Goal: Transaction & Acquisition: Purchase product/service

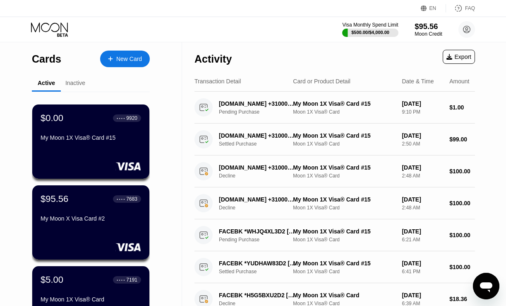
click at [424, 27] on div "$95.56" at bounding box center [429, 26] width 28 height 9
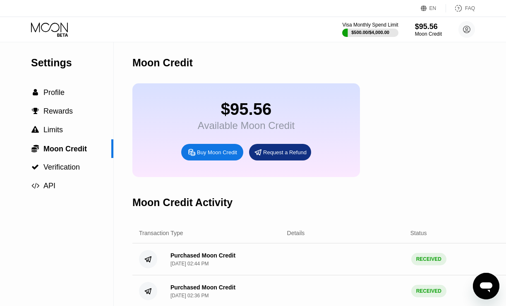
click at [231, 146] on div "Buy Moon Credit" at bounding box center [212, 152] width 62 height 17
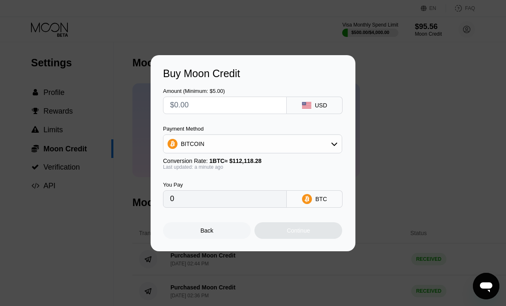
click at [293, 139] on div "BITCOIN" at bounding box center [253, 143] width 178 height 17
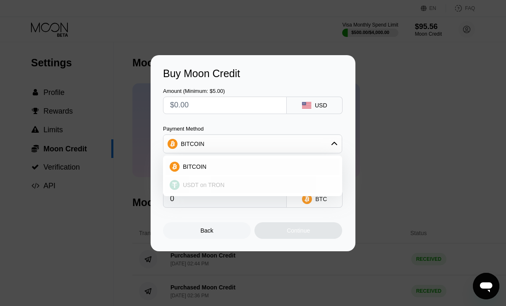
click at [235, 178] on div "USDT on TRON" at bounding box center [253, 184] width 174 height 17
type input "0.00"
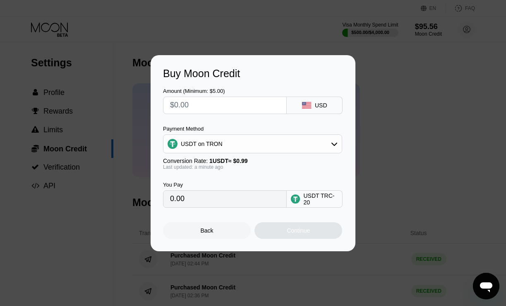
click at [243, 105] on input "text" at bounding box center [225, 105] width 110 height 17
type input "$4"
type input "4.04"
type input "$41"
type input "41.41"
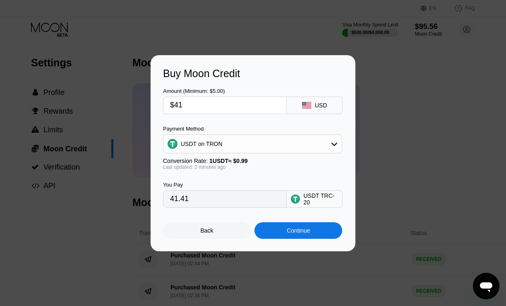
type input "$410"
type input "414.14"
type input "$410"
click at [274, 179] on div "You Pay 414.14 USDT TRC-20" at bounding box center [253, 189] width 180 height 38
click at [296, 233] on div "Continue" at bounding box center [298, 230] width 23 height 7
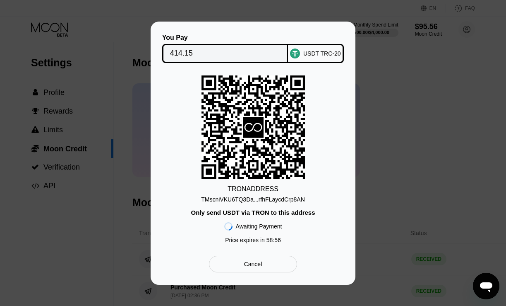
click at [292, 198] on div "TMscniVKU6TQ3Da...rfhFLaycdCrp8AN" at bounding box center [253, 199] width 104 height 7
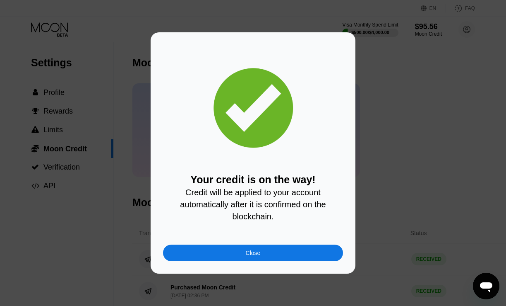
click at [286, 250] on div "Close" at bounding box center [253, 252] width 180 height 17
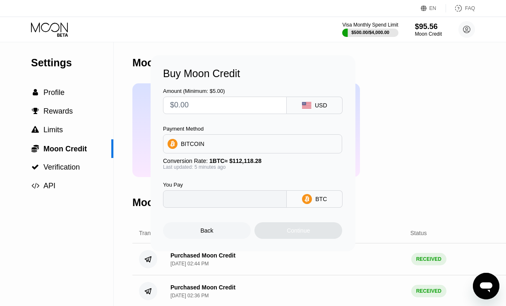
type input "0"
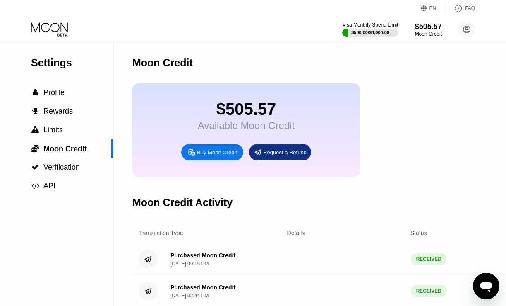
click at [53, 26] on icon at bounding box center [50, 29] width 38 height 14
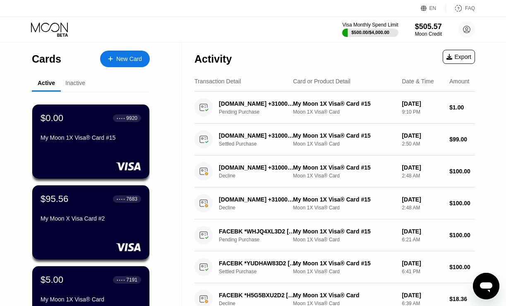
click at [140, 55] on div "New Card" at bounding box center [129, 58] width 26 height 7
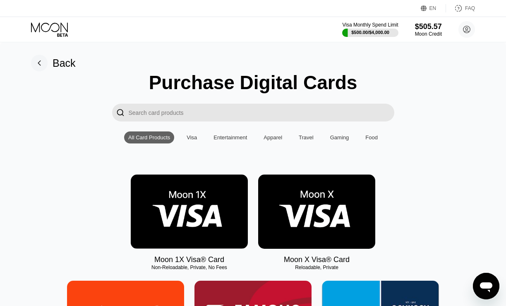
click at [190, 138] on div "Visa" at bounding box center [192, 137] width 10 height 6
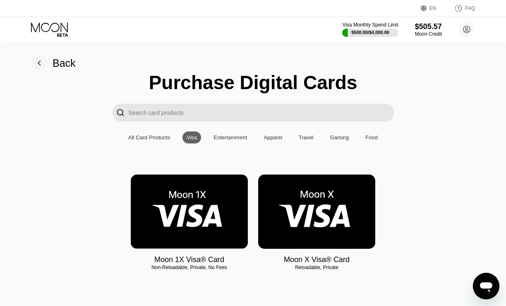
click at [218, 141] on div "Entertainment" at bounding box center [230, 137] width 42 height 12
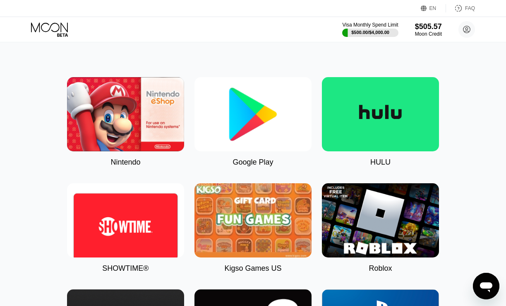
scroll to position [105, 0]
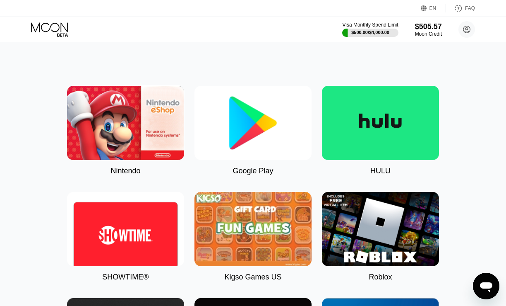
click at [129, 113] on img at bounding box center [125, 123] width 117 height 74
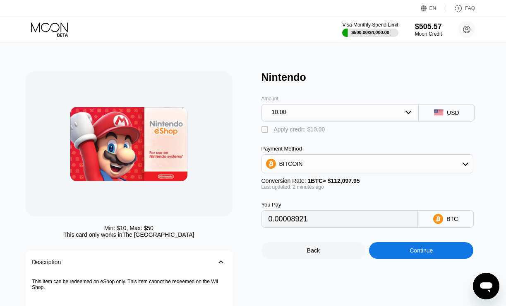
click at [324, 161] on div "BITCOIN" at bounding box center [368, 163] width 212 height 17
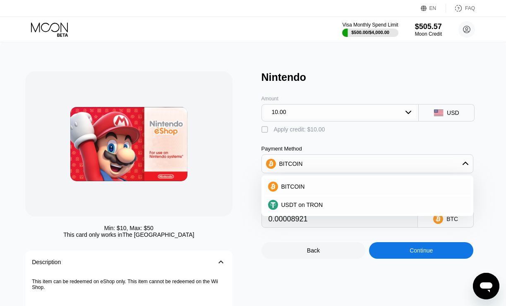
click at [342, 143] on div "Amount 10.00 USD  Apply credit: $10.00 Payment Method BITCOIN BITCOIN USDT on …" at bounding box center [376, 155] width 228 height 144
click at [294, 128] on div "Apply credit: $10.00" at bounding box center [299, 129] width 51 height 7
type input "0"
click at [350, 84] on div "Amount 10.00" at bounding box center [341, 102] width 158 height 38
click at [335, 163] on div "BITCOIN" at bounding box center [368, 163] width 212 height 17
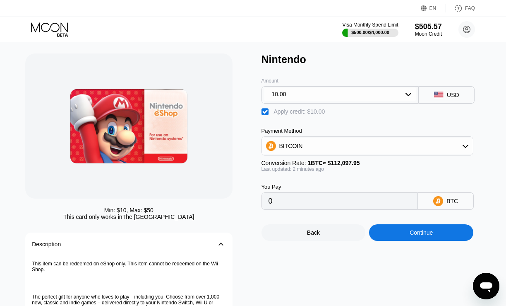
scroll to position [17, 0]
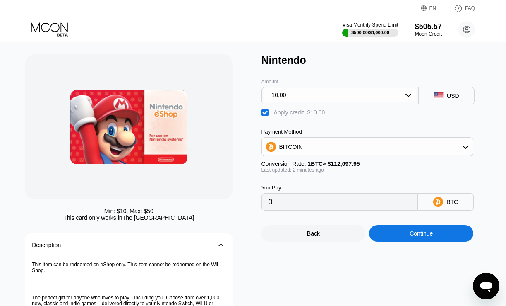
click at [388, 100] on div "10.00" at bounding box center [341, 94] width 152 height 13
click at [337, 144] on div "50.00" at bounding box center [340, 143] width 153 height 13
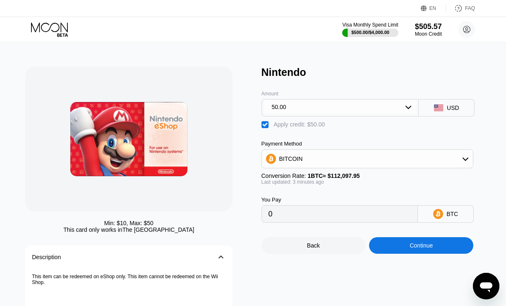
scroll to position [2, 0]
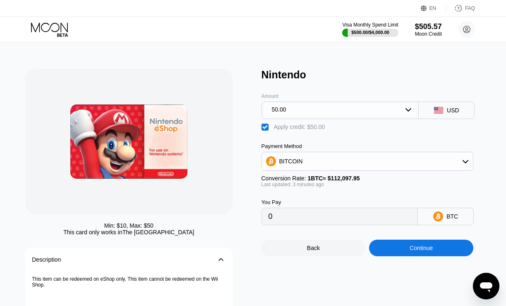
click at [310, 250] on div "Back" at bounding box center [313, 247] width 13 height 7
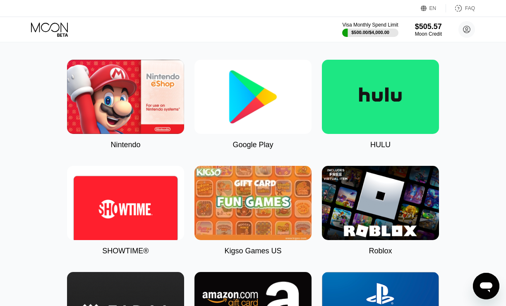
scroll to position [134, 0]
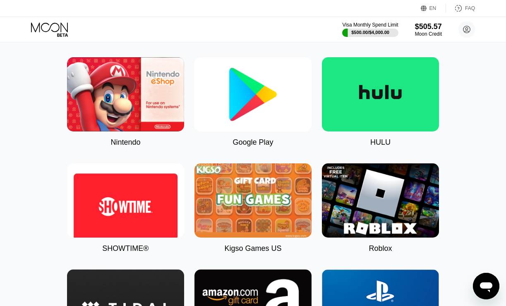
click at [356, 199] on img at bounding box center [380, 200] width 117 height 74
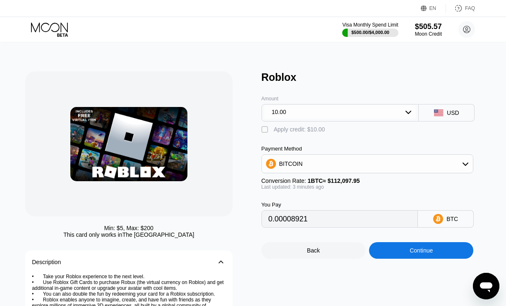
click at [330, 111] on div "10.00" at bounding box center [341, 111] width 152 height 13
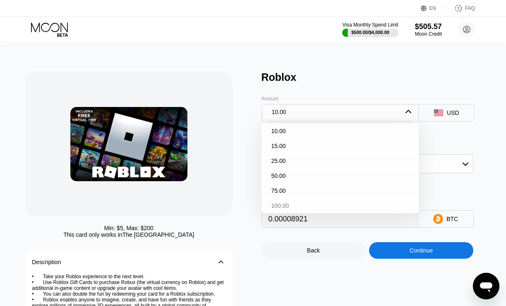
click at [290, 206] on div "100.00" at bounding box center [340, 205] width 153 height 13
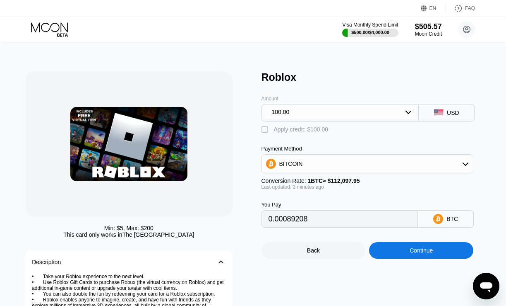
click at [263, 129] on div "" at bounding box center [266, 129] width 8 height 8
click at [263, 129] on div "" at bounding box center [266, 129] width 8 height 8
type input "0.00089208"
type input "0.00008917"
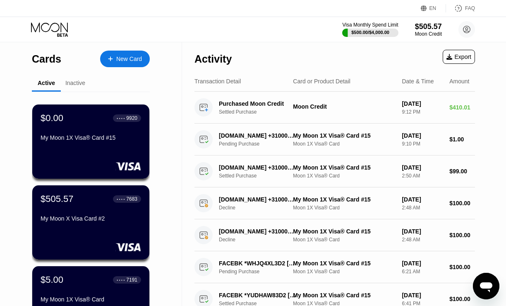
click at [77, 84] on div "Inactive" at bounding box center [75, 82] width 20 height 7
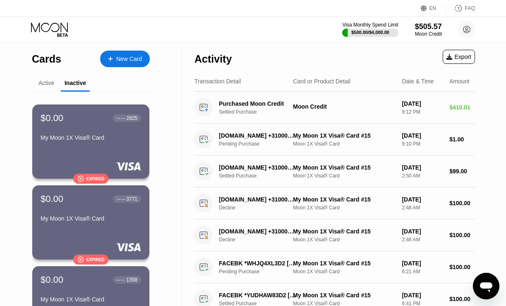
click at [55, 84] on div "Active" at bounding box center [46, 83] width 29 height 16
click at [41, 88] on div "Active" at bounding box center [46, 83] width 29 height 16
click at [47, 86] on div "Active" at bounding box center [46, 82] width 16 height 7
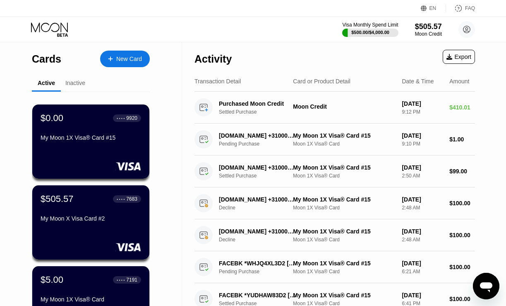
click at [144, 65] on div "New Card" at bounding box center [125, 59] width 50 height 17
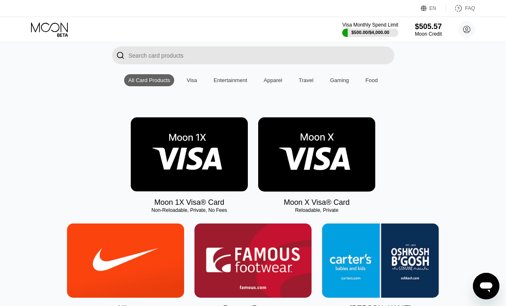
scroll to position [57, 0]
click at [233, 79] on div "Entertainment" at bounding box center [231, 80] width 34 height 6
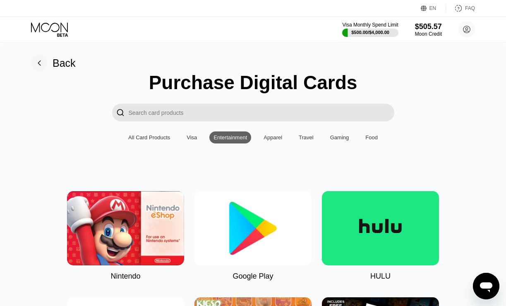
scroll to position [0, 0]
click at [275, 135] on div "Apparel" at bounding box center [273, 137] width 19 height 6
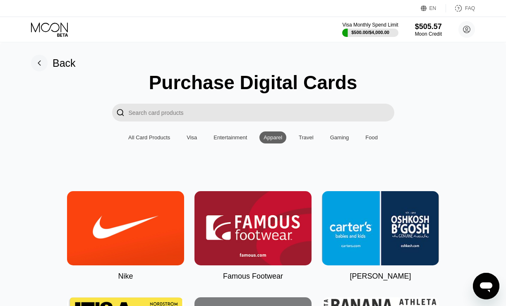
click at [307, 135] on div "Travel" at bounding box center [306, 137] width 15 height 6
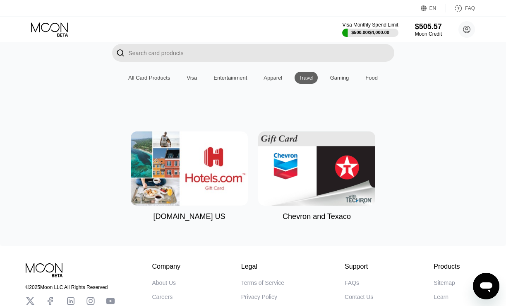
scroll to position [35, 0]
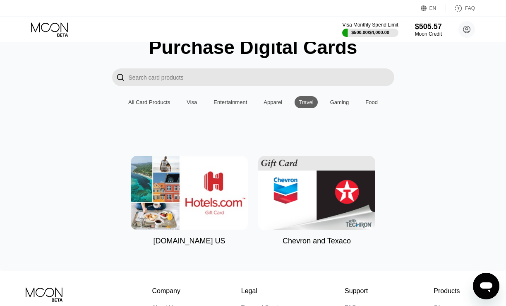
click at [341, 99] on div "Gaming" at bounding box center [339, 102] width 19 height 6
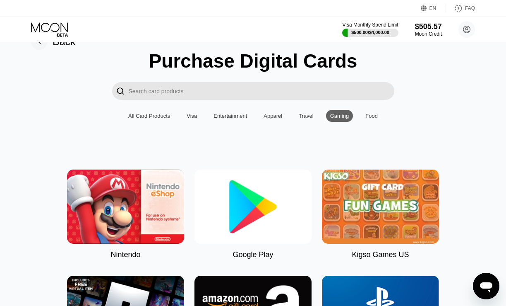
scroll to position [17, 0]
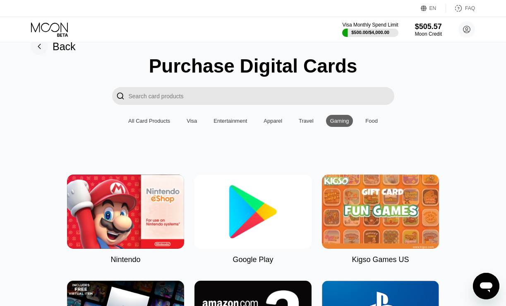
click at [376, 120] on div "Food" at bounding box center [372, 121] width 12 height 6
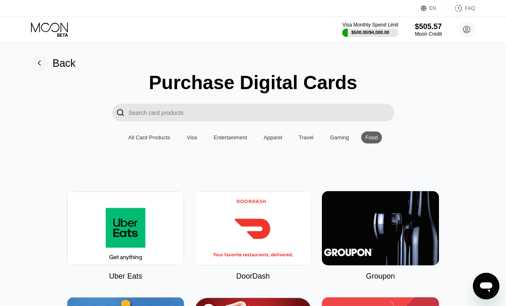
scroll to position [0, 0]
click at [162, 137] on div "All Card Products" at bounding box center [149, 137] width 42 height 6
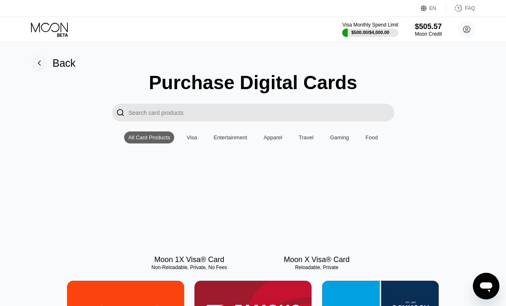
click at [162, 137] on div "All Card Products" at bounding box center [149, 137] width 42 height 6
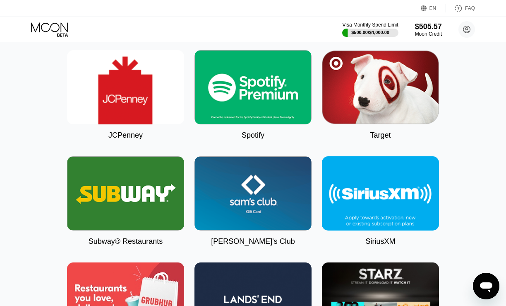
scroll to position [3318, 0]
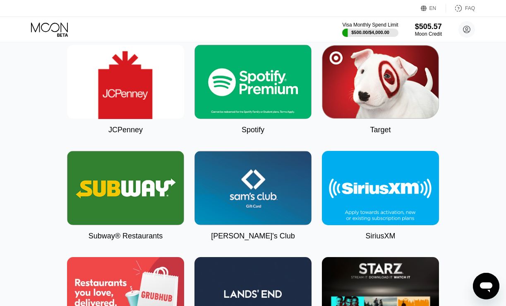
click at [235, 83] on img at bounding box center [253, 82] width 117 height 74
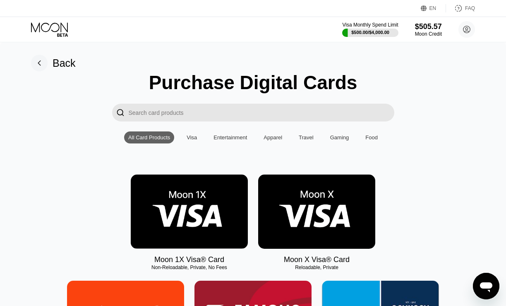
type input "0.00008917"
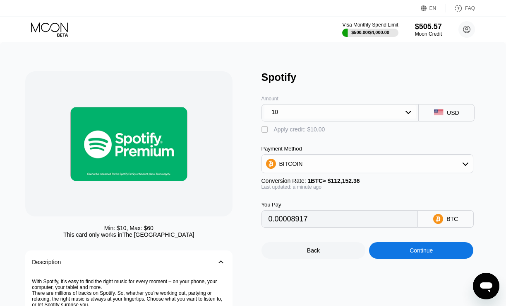
click at [296, 110] on div "10" at bounding box center [341, 111] width 152 height 13
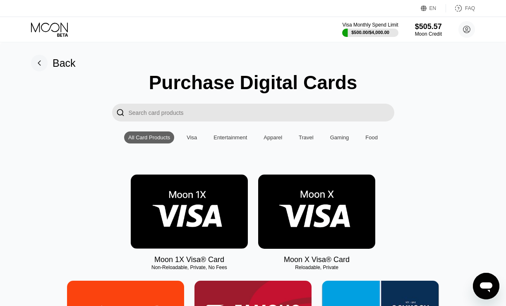
click at [191, 141] on div "Visa" at bounding box center [192, 137] width 19 height 12
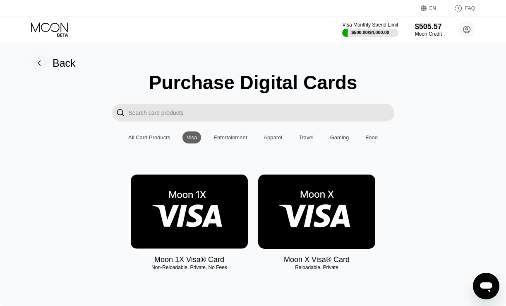
click at [194, 200] on img at bounding box center [189, 211] width 117 height 74
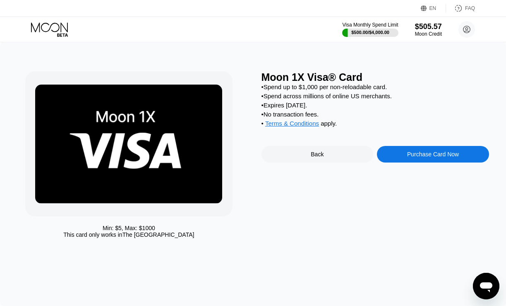
click at [421, 155] on div "Purchase Card Now" at bounding box center [433, 154] width 52 height 7
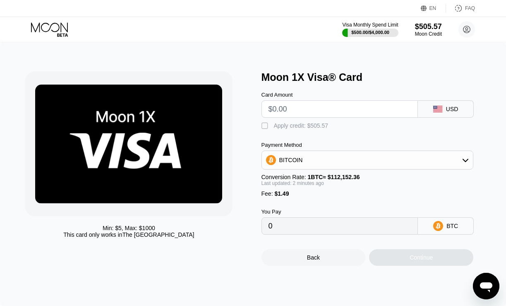
click at [338, 106] on input "text" at bounding box center [340, 109] width 143 height 17
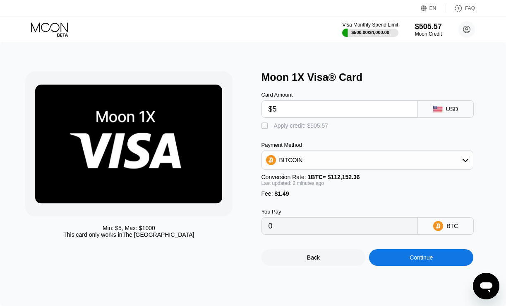
type input "$50"
type input "0.00045911"
type input "$500"
type input "0.00447151"
type input "$500"
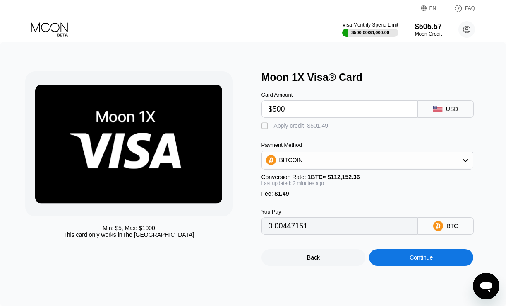
click at [331, 132] on div "Card Amount $500 USD  Apply credit: $501.49 Payment Method BITCOIN Conversion …" at bounding box center [376, 158] width 228 height 151
click at [265, 130] on div "" at bounding box center [266, 126] width 8 height 8
type input "0"
click at [317, 264] on div "Back" at bounding box center [314, 257] width 104 height 17
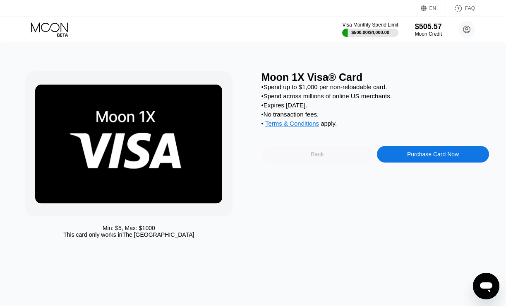
click at [338, 158] on div "Back" at bounding box center [318, 154] width 112 height 17
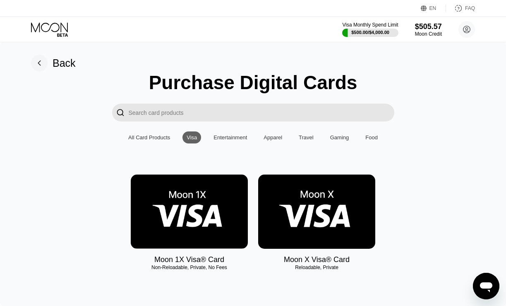
click at [59, 30] on icon at bounding box center [50, 29] width 38 height 14
